Goal: Task Accomplishment & Management: Use online tool/utility

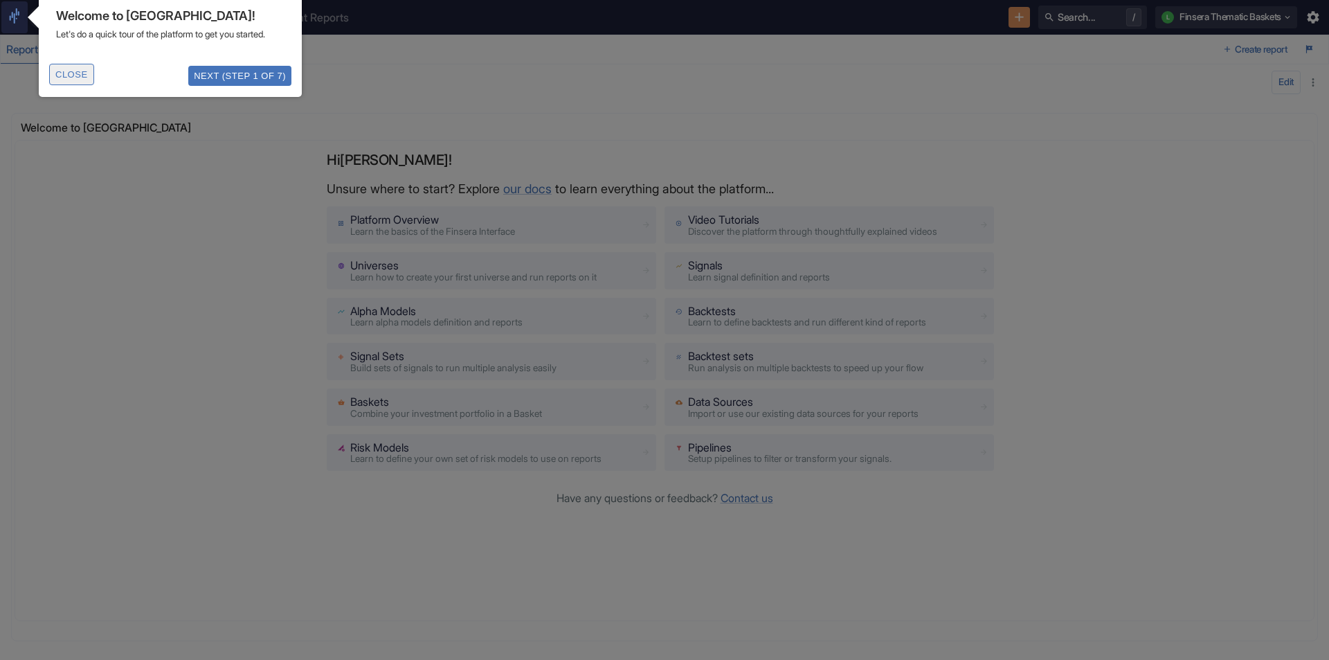
click at [58, 85] on button "Close" at bounding box center [71, 74] width 45 height 21
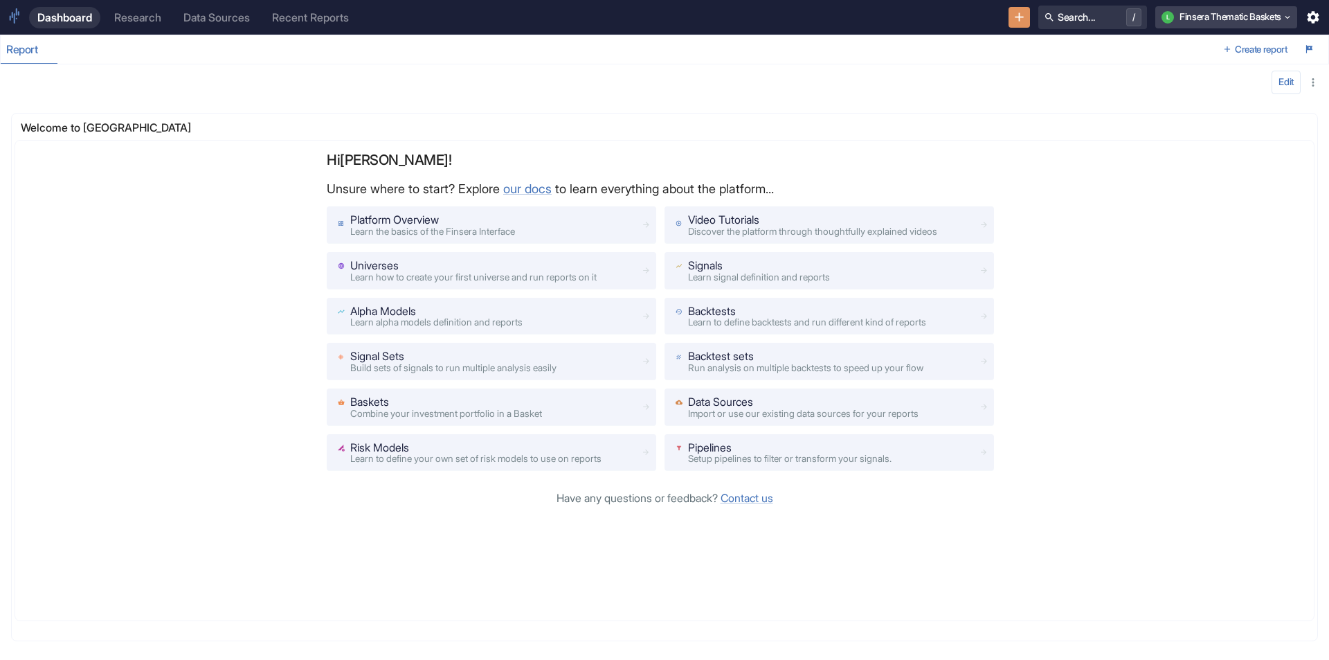
click at [1191, 19] on button "L Finsera Thematic Baskets" at bounding box center [1227, 17] width 142 height 22
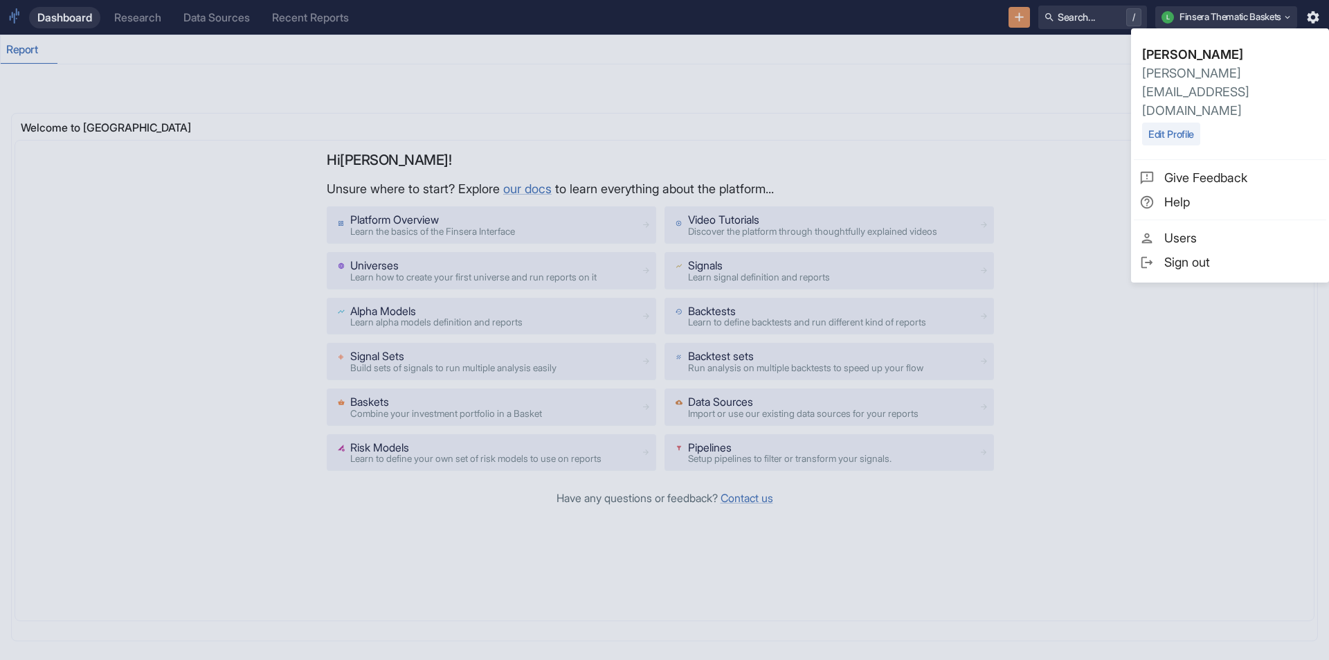
click at [1176, 253] on span "Sign out" at bounding box center [1243, 262] width 156 height 19
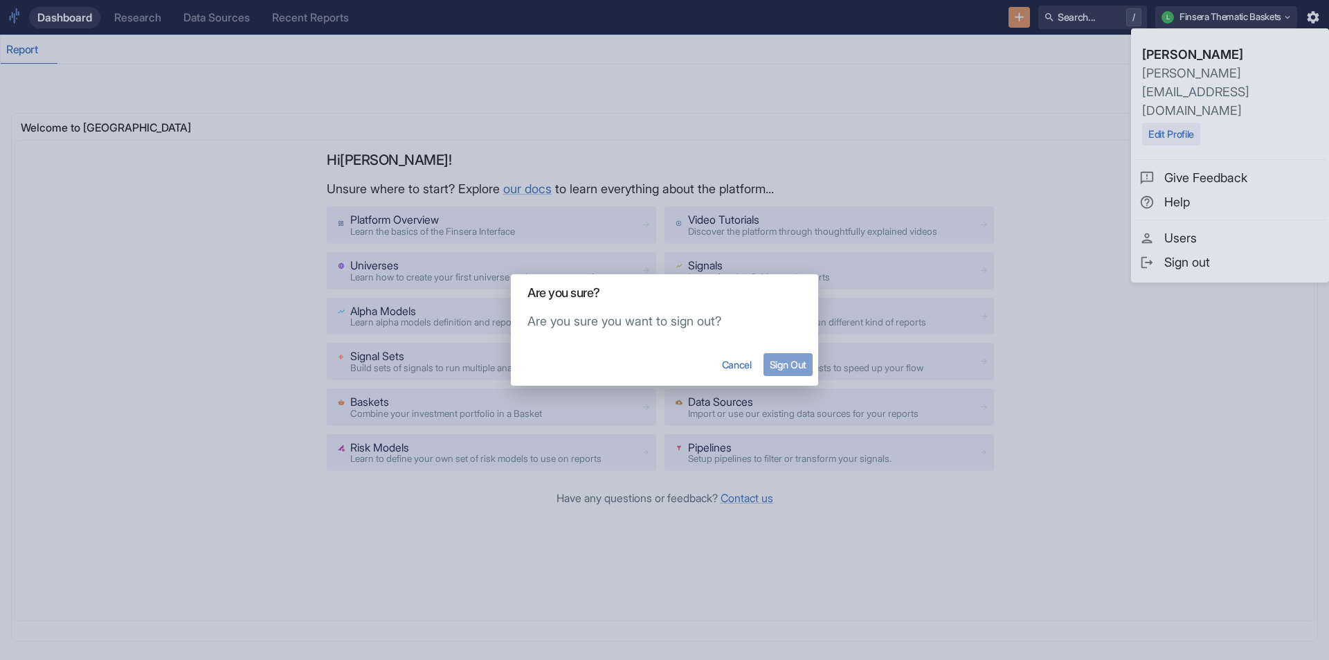
click at [780, 361] on button "Sign Out" at bounding box center [788, 364] width 49 height 23
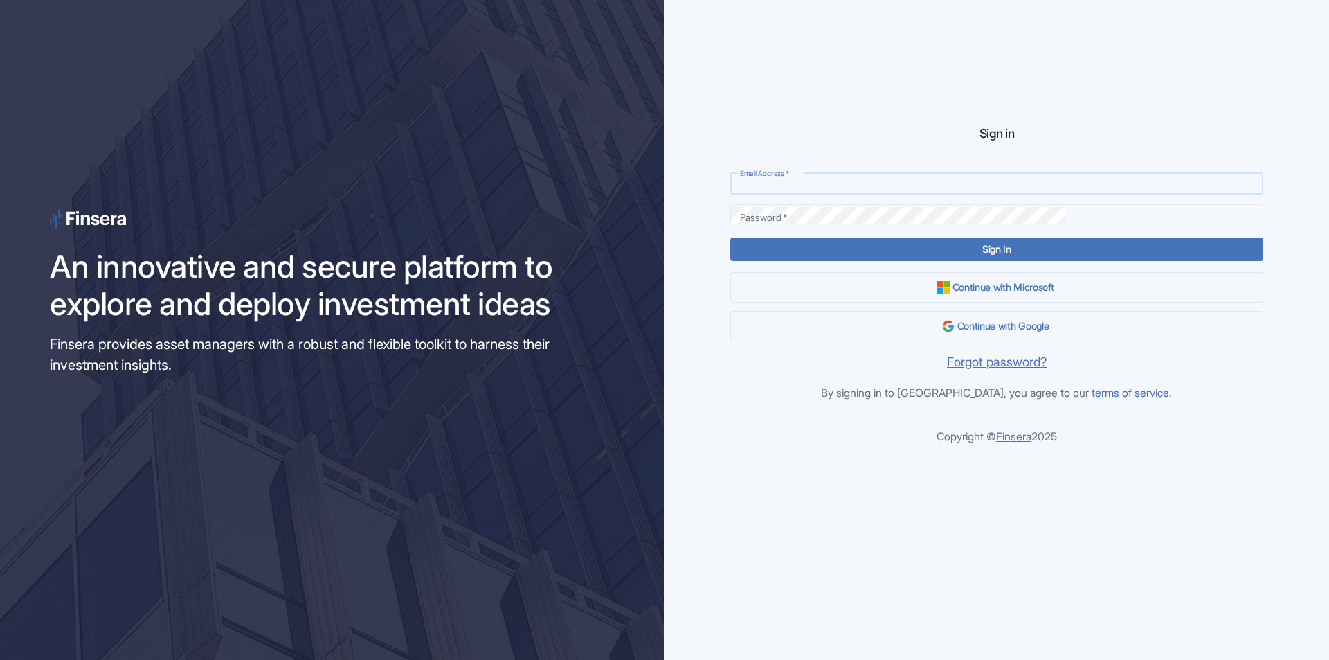
click at [879, 184] on input "Email Address   *" at bounding box center [996, 183] width 532 height 17
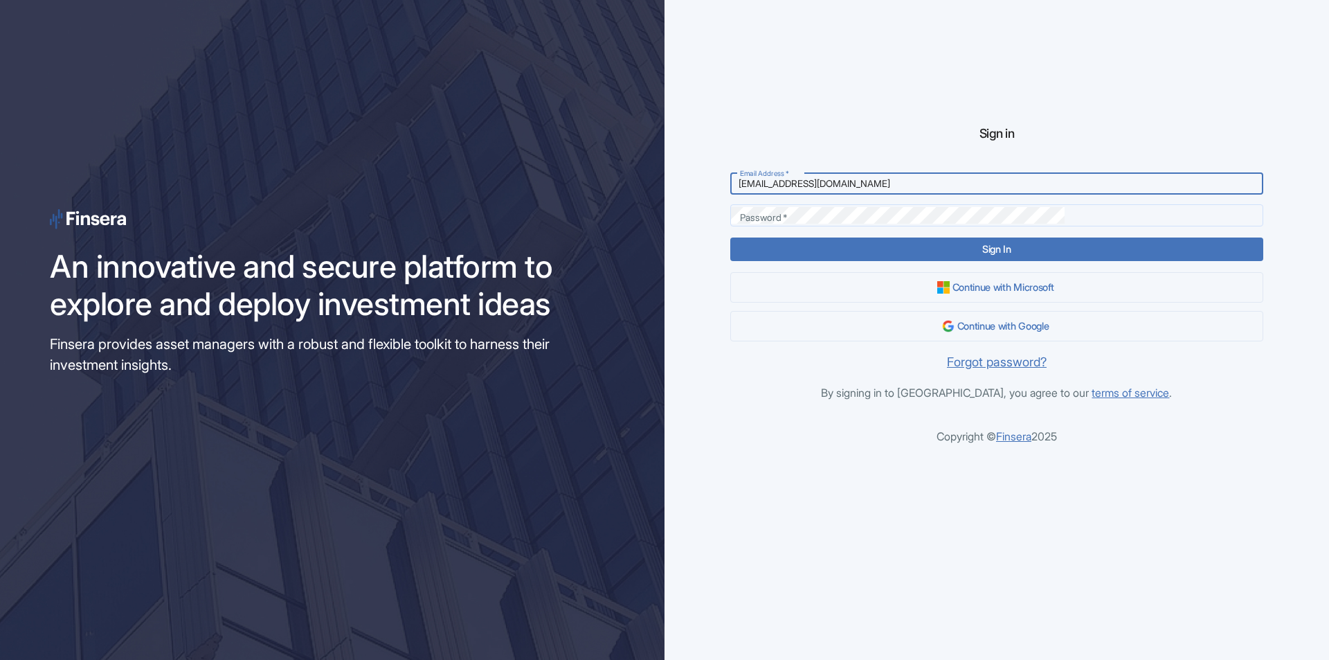
type input "[EMAIL_ADDRESS][DOMAIN_NAME]"
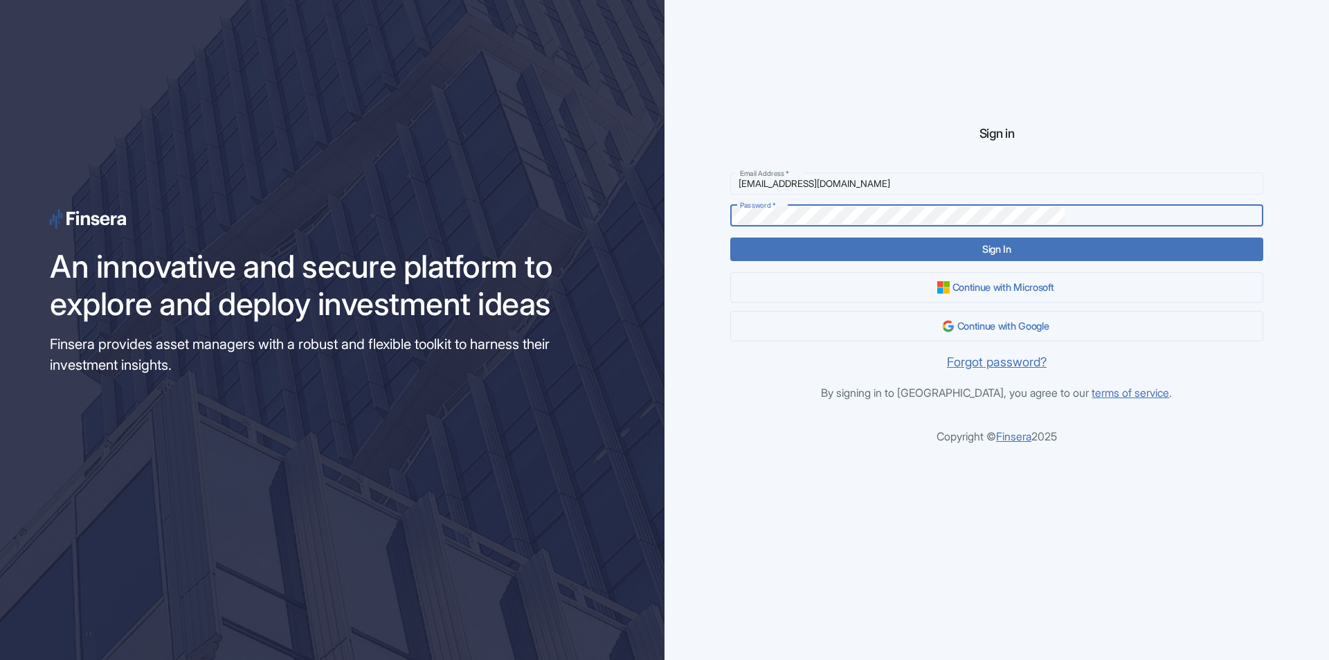
click at [730, 237] on button "Sign In" at bounding box center [996, 248] width 532 height 23
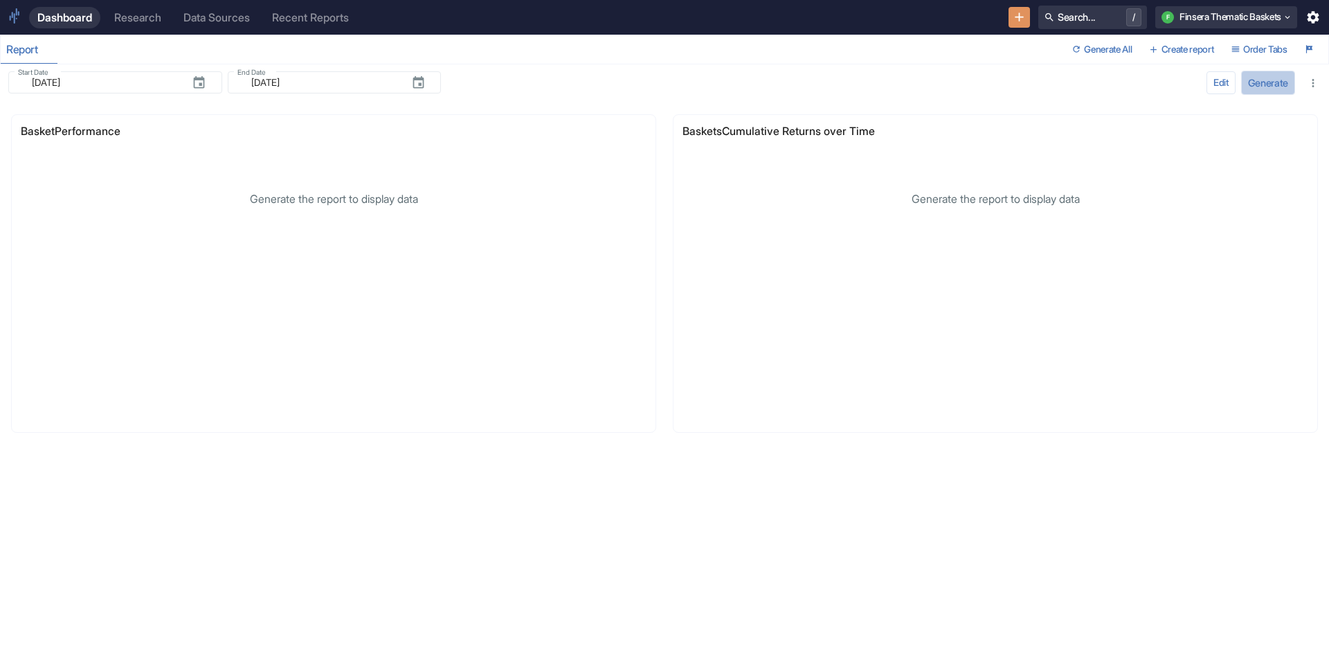
click at [1278, 79] on button "Generate" at bounding box center [1269, 83] width 54 height 24
